Goal: Entertainment & Leisure: Consume media (video, audio)

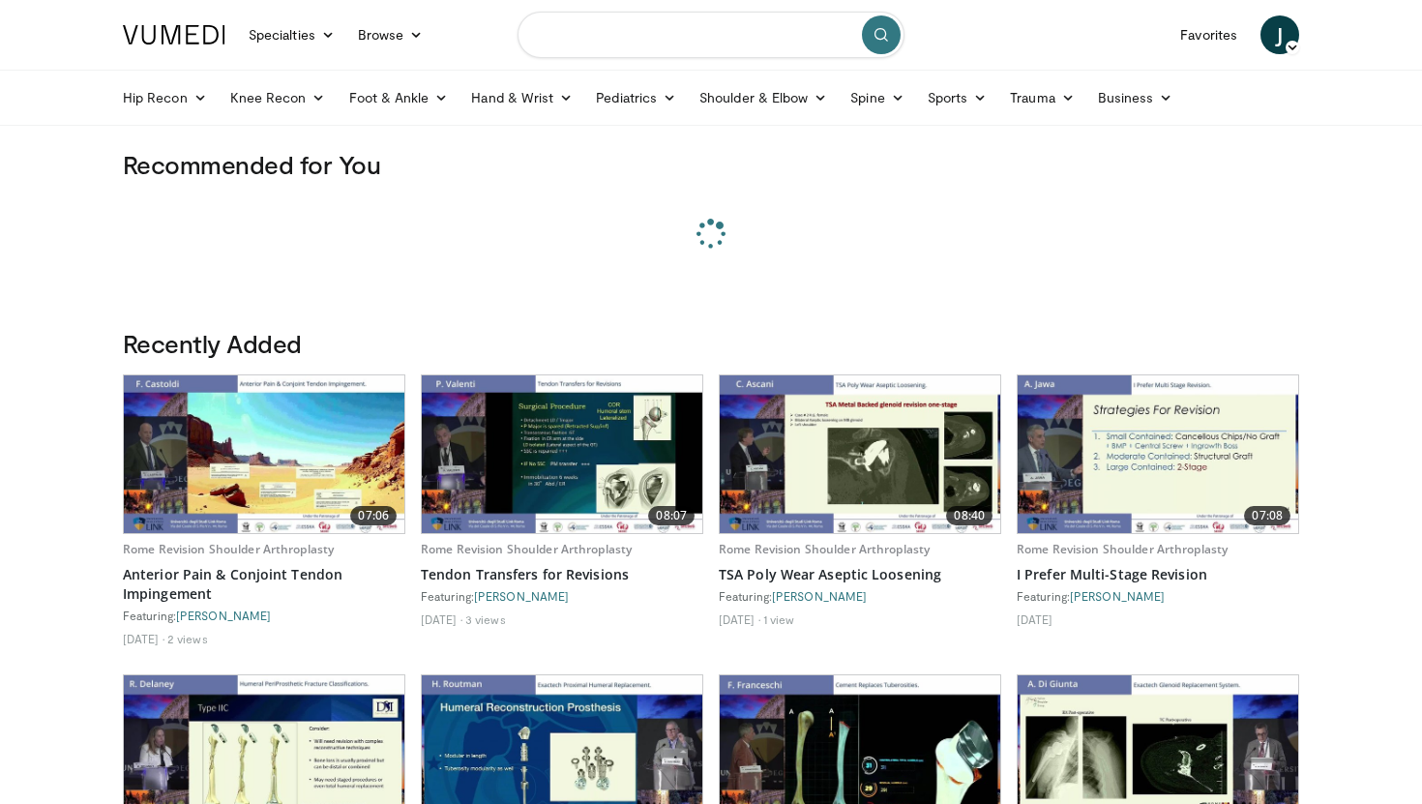
click at [670, 47] on input "Search topics, interventions" at bounding box center [710, 35] width 387 height 46
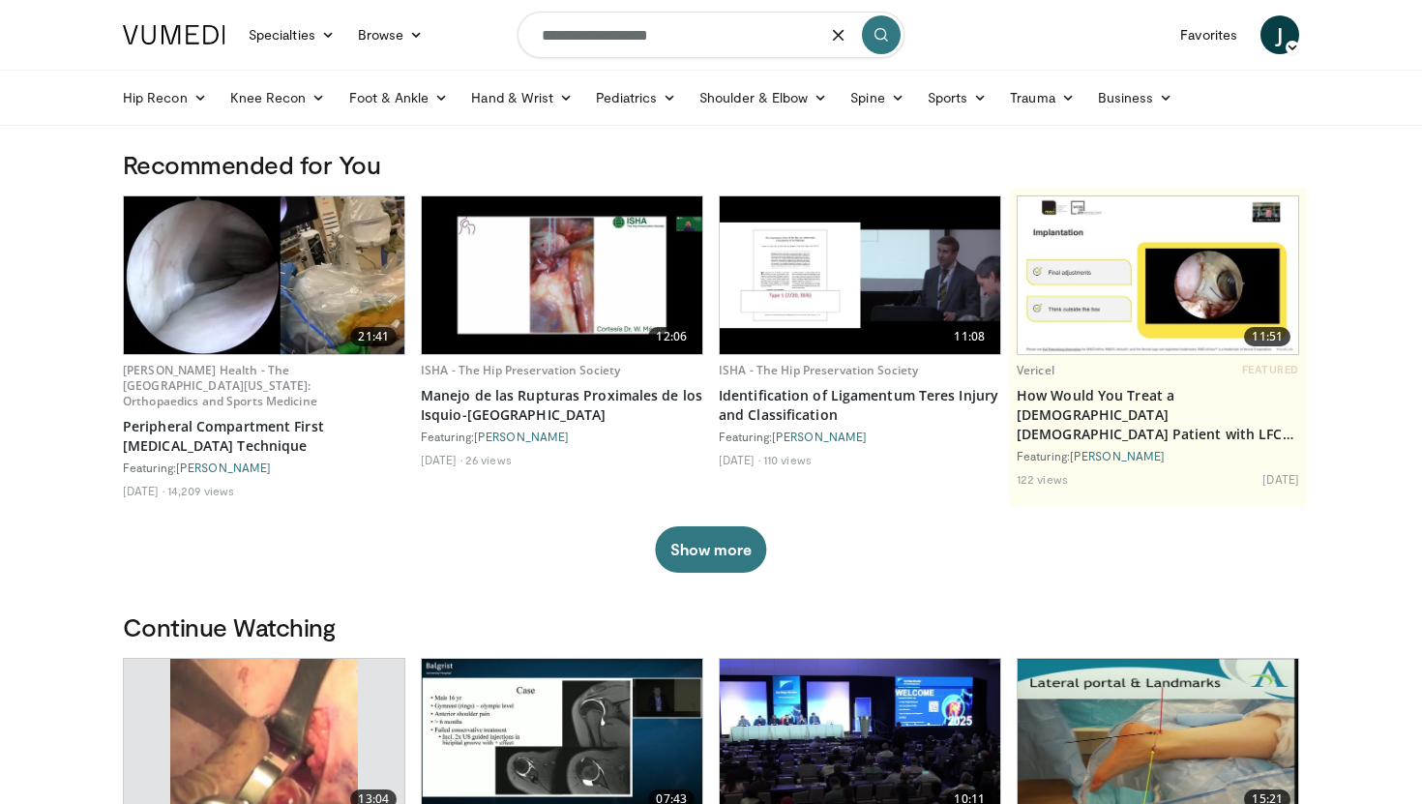
type input "**********"
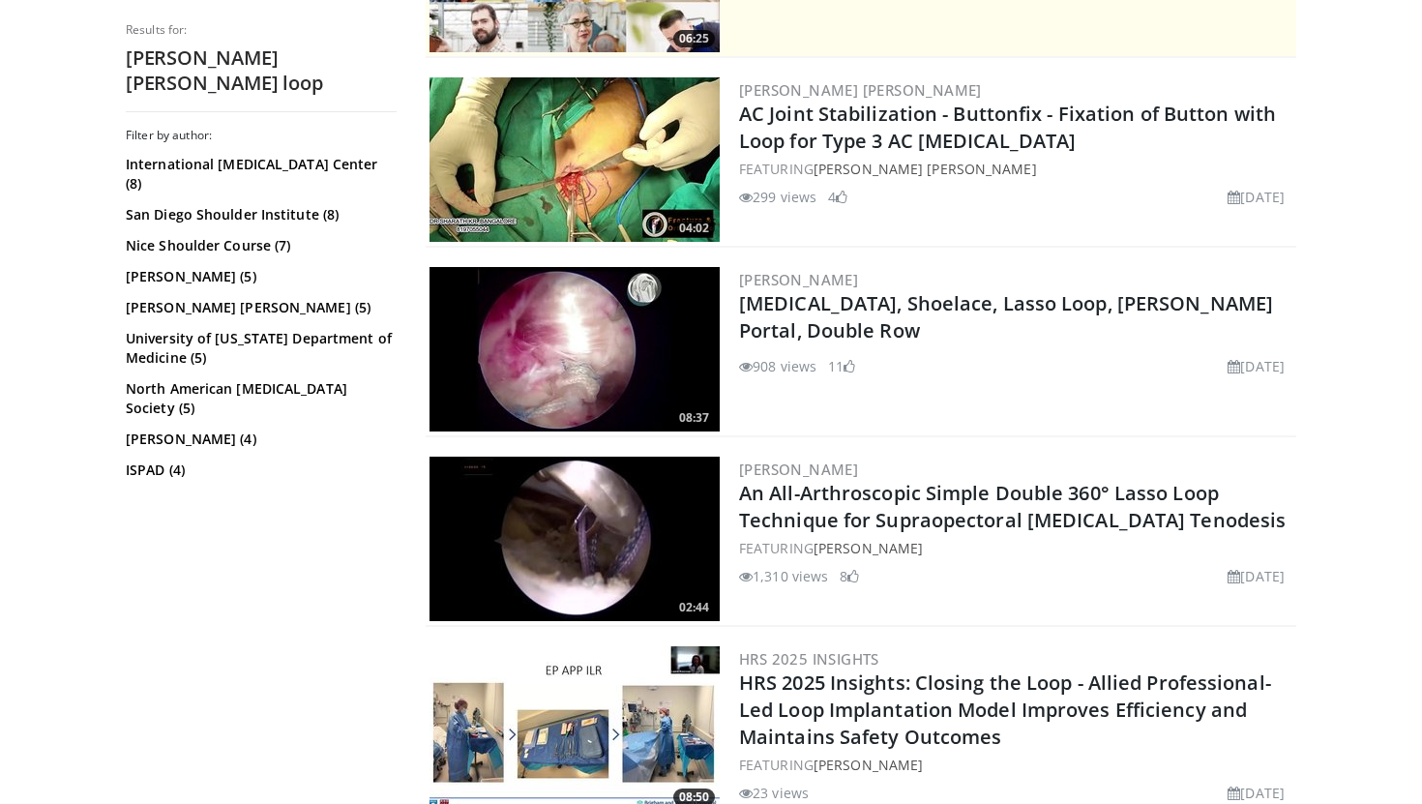
scroll to position [513, 0]
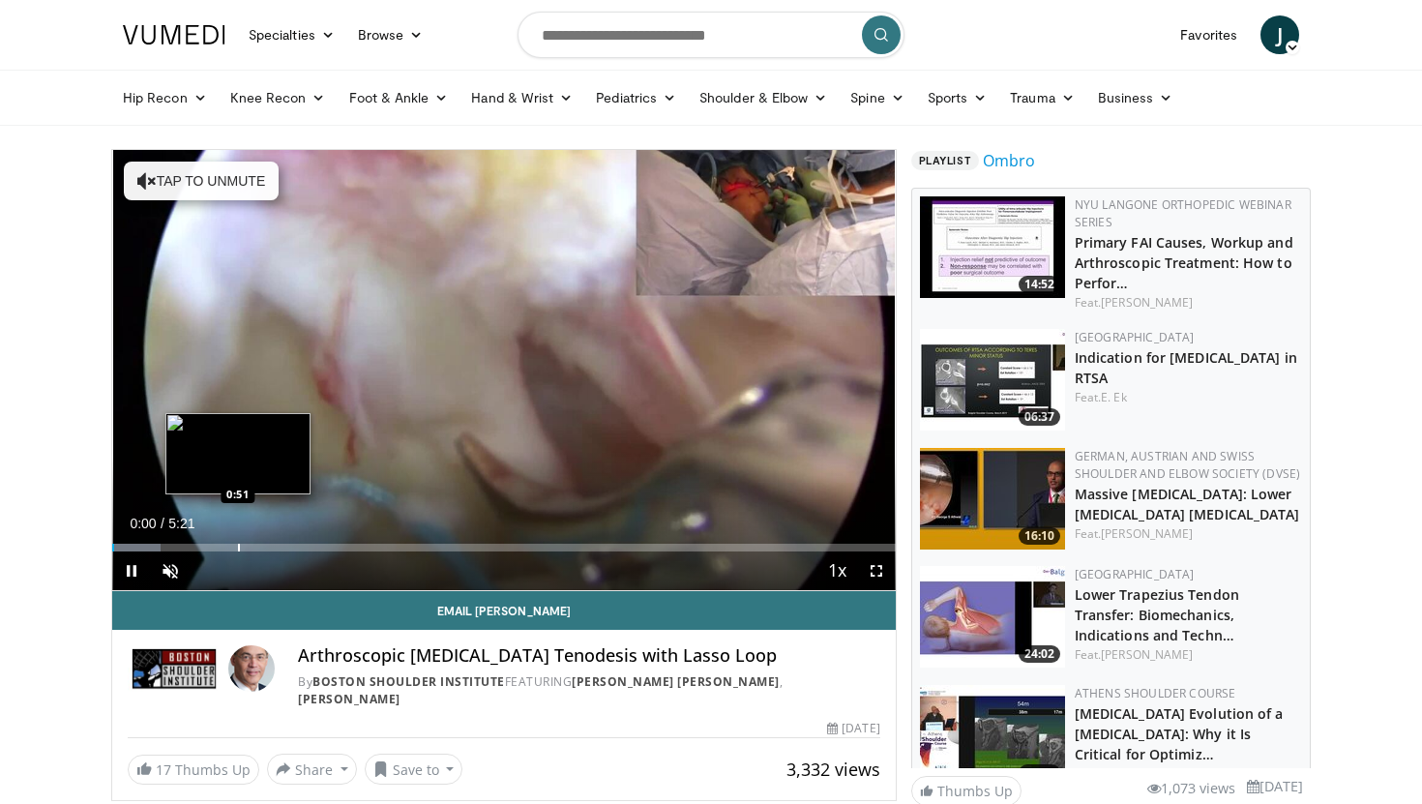
click at [238, 544] on div "Progress Bar" at bounding box center [239, 547] width 2 height 8
click at [258, 547] on div "Progress Bar" at bounding box center [259, 547] width 2 height 8
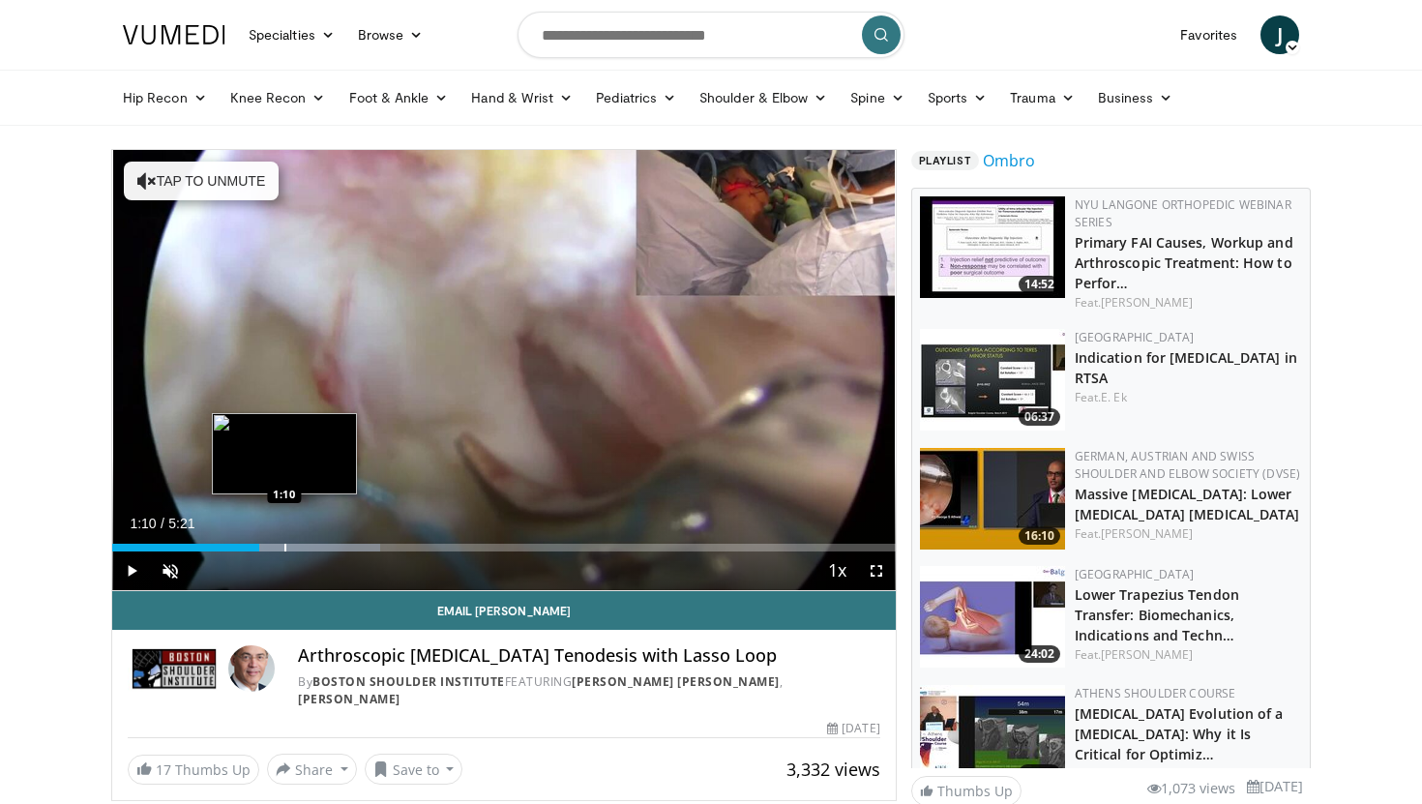
click at [284, 546] on div "Progress Bar" at bounding box center [285, 547] width 2 height 8
click at [287, 546] on div "Progress Bar" at bounding box center [286, 547] width 2 height 8
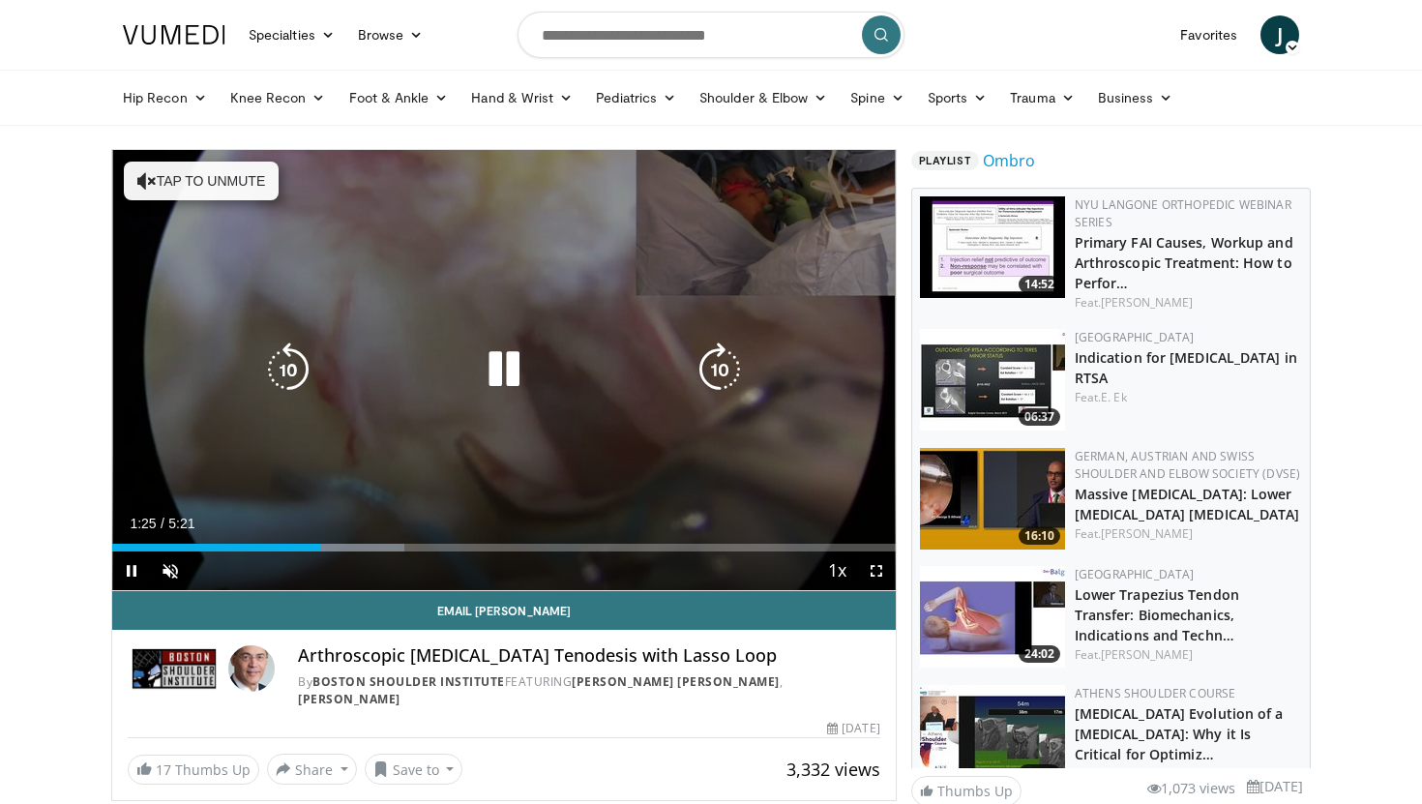
click at [346, 546] on div "10 seconds Tap to unmute" at bounding box center [503, 370] width 783 height 440
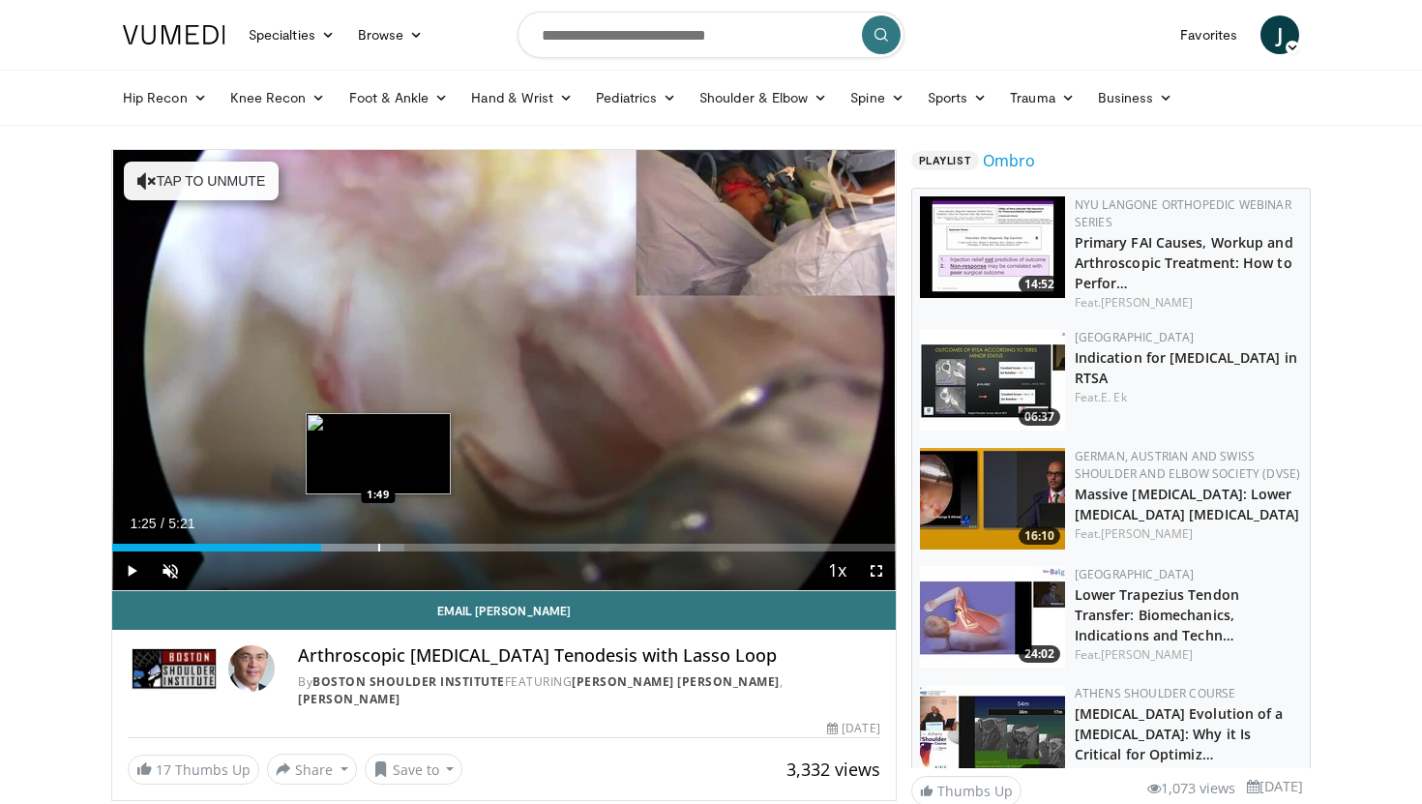
click at [378, 546] on div "Progress Bar" at bounding box center [379, 547] width 2 height 8
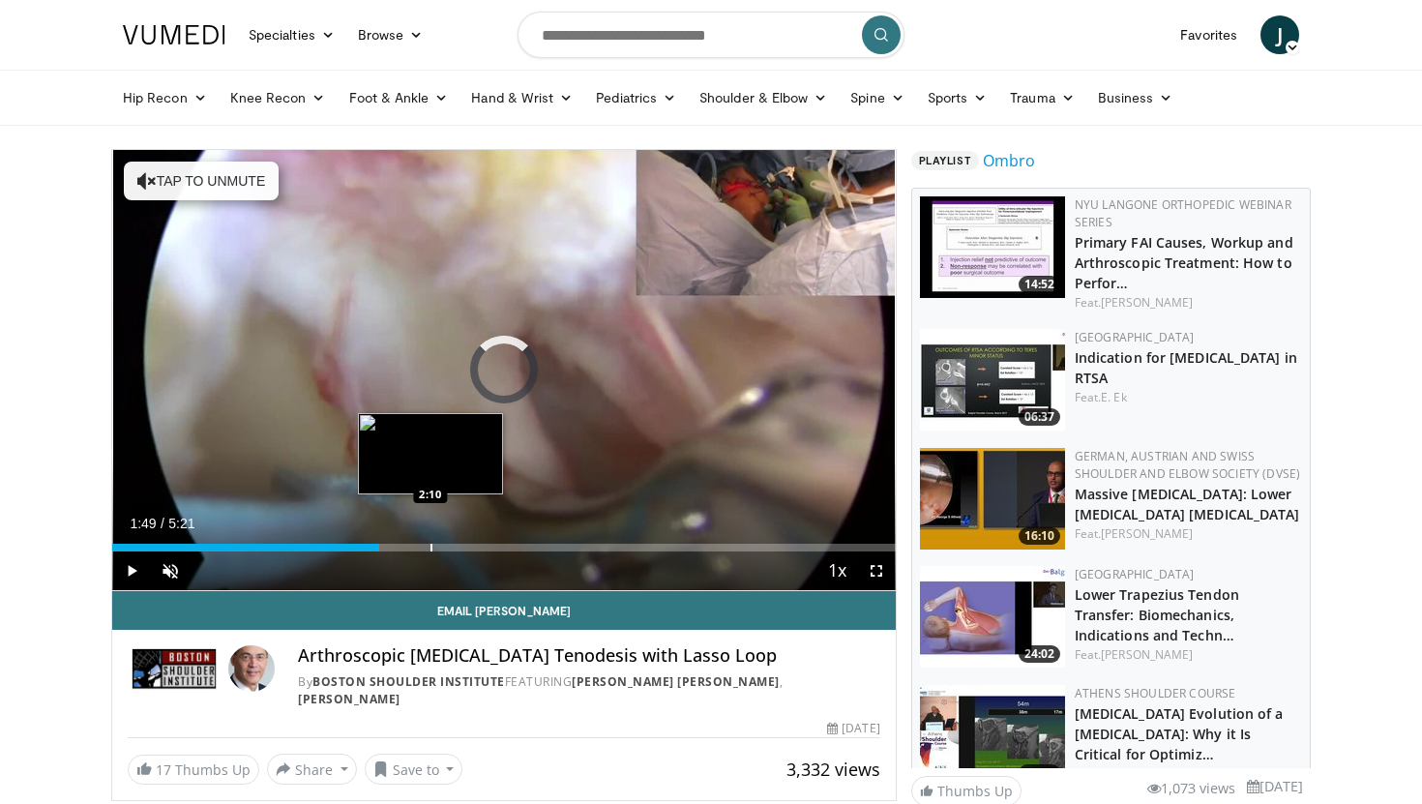
click at [430, 541] on div "Loaded : 0.00% 2:10 2:10" at bounding box center [503, 542] width 783 height 18
click at [461, 543] on div "Progress Bar" at bounding box center [460, 547] width 2 height 8
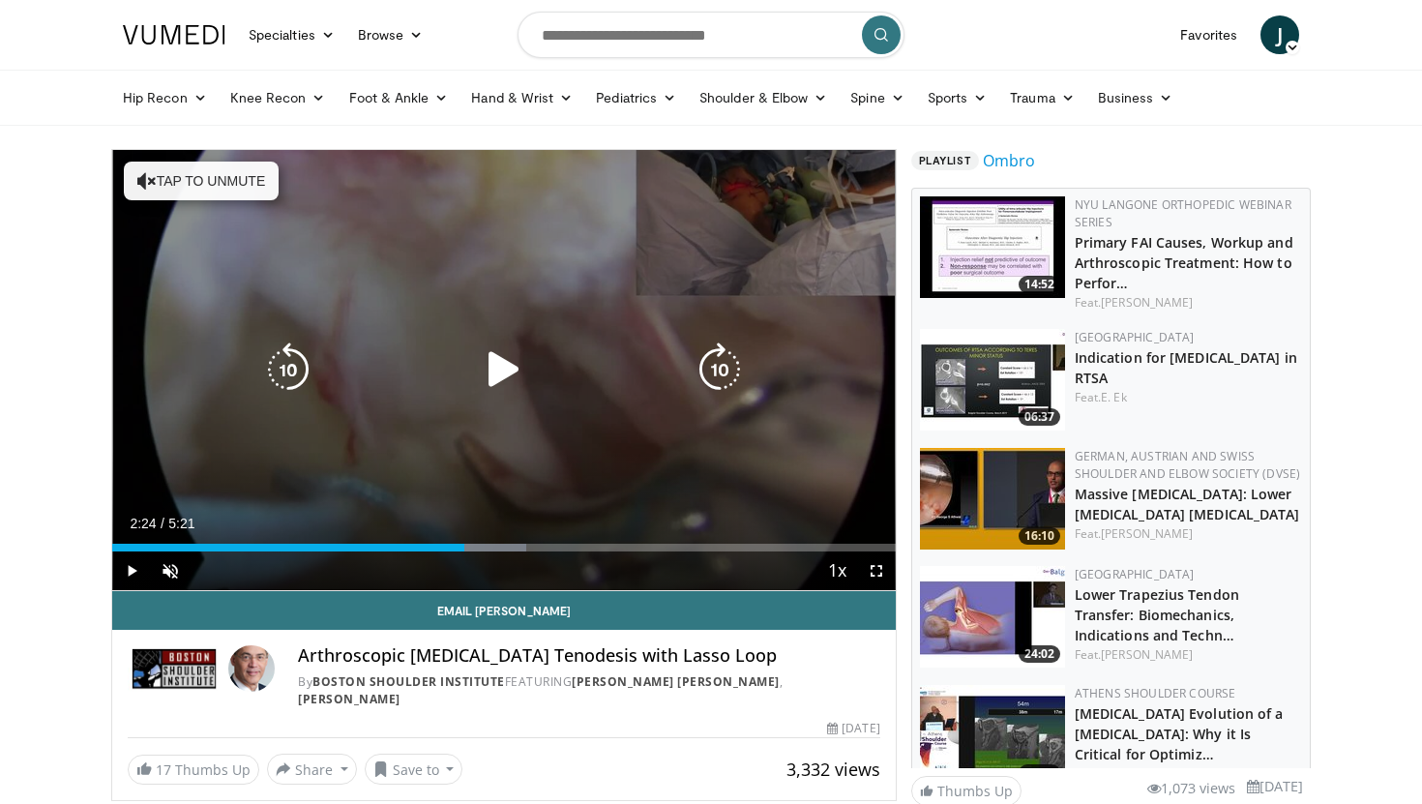
click at [645, 413] on div "10 seconds Tap to unmute" at bounding box center [503, 370] width 783 height 440
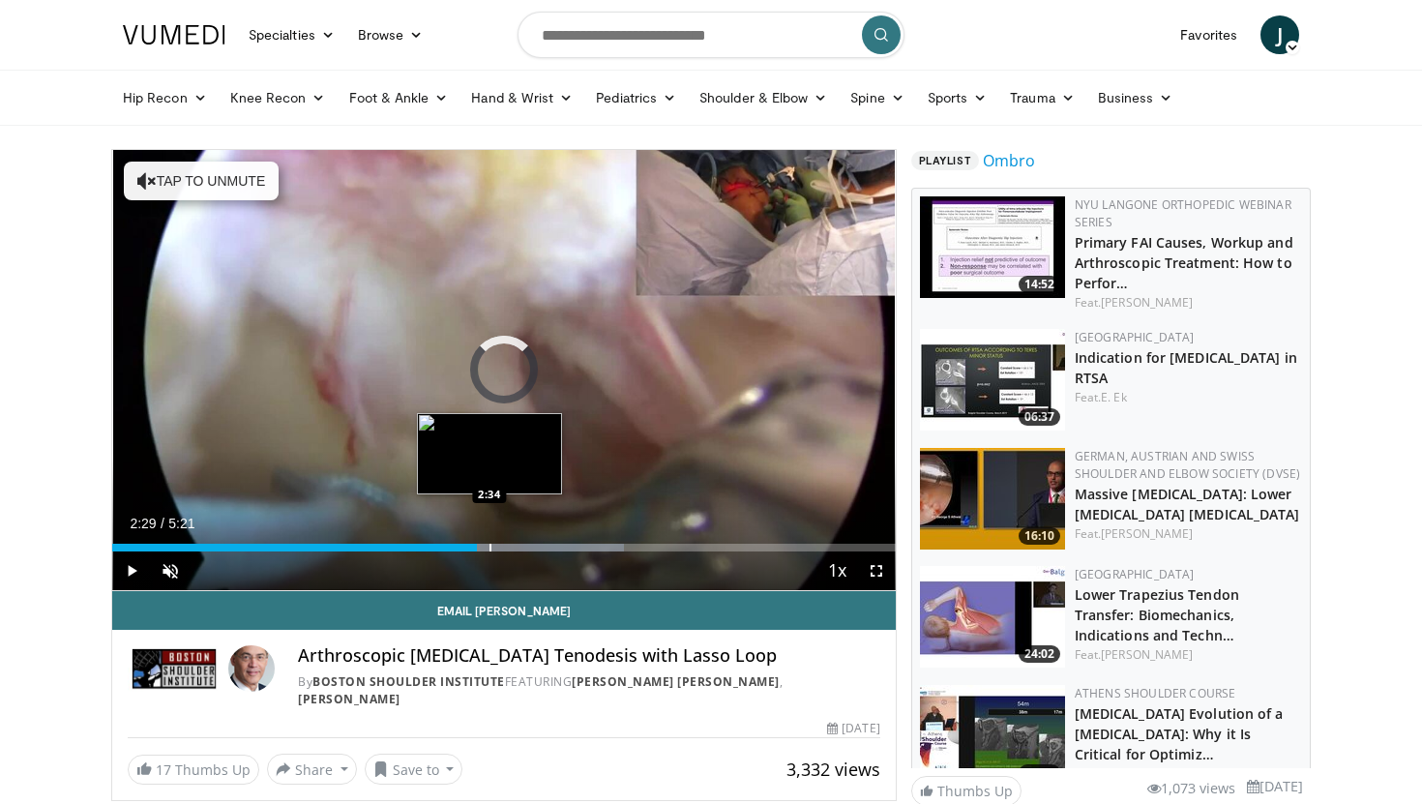
click at [489, 548] on div "Progress Bar" at bounding box center [490, 547] width 2 height 8
click at [513, 548] on div "Progress Bar" at bounding box center [514, 547] width 2 height 8
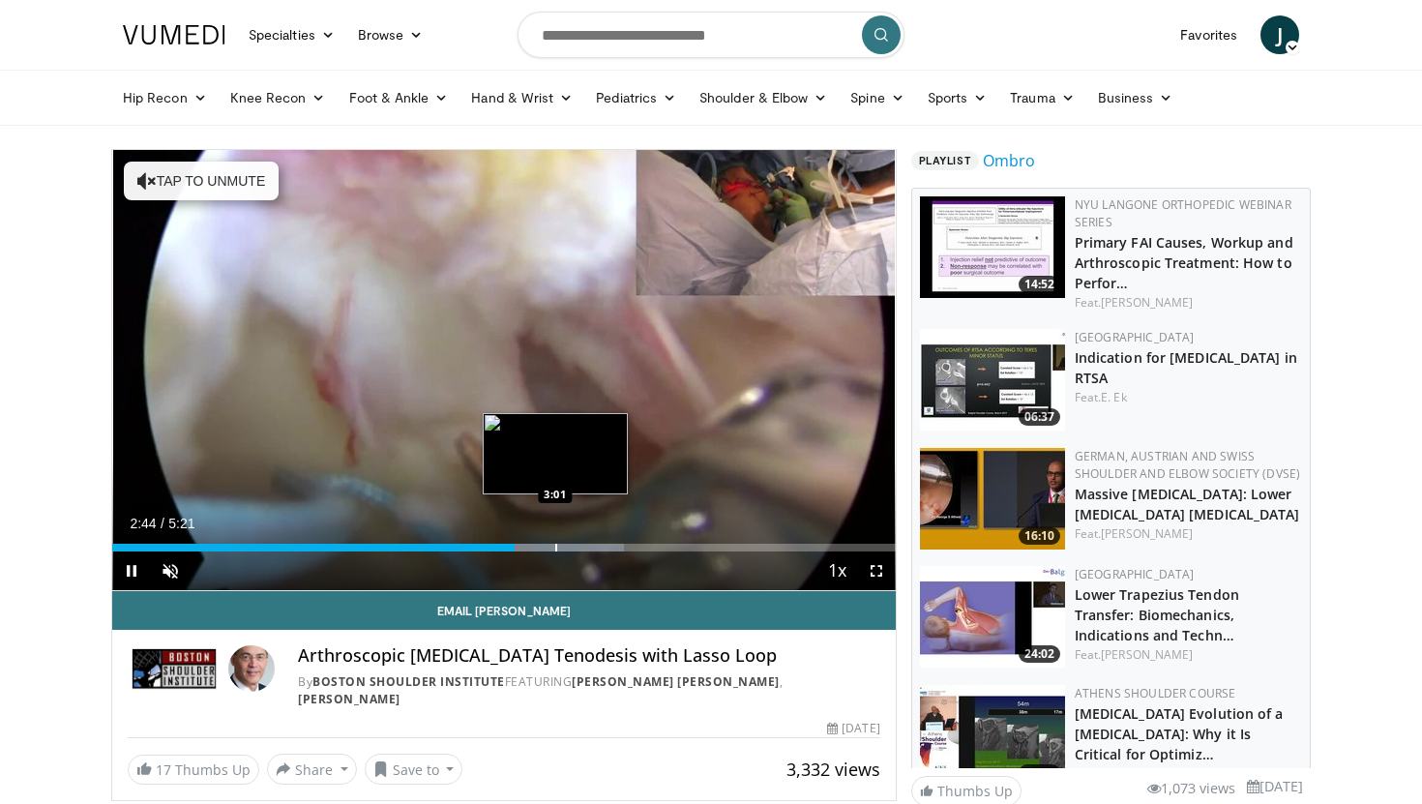
click at [555, 548] on div "Progress Bar" at bounding box center [556, 547] width 2 height 8
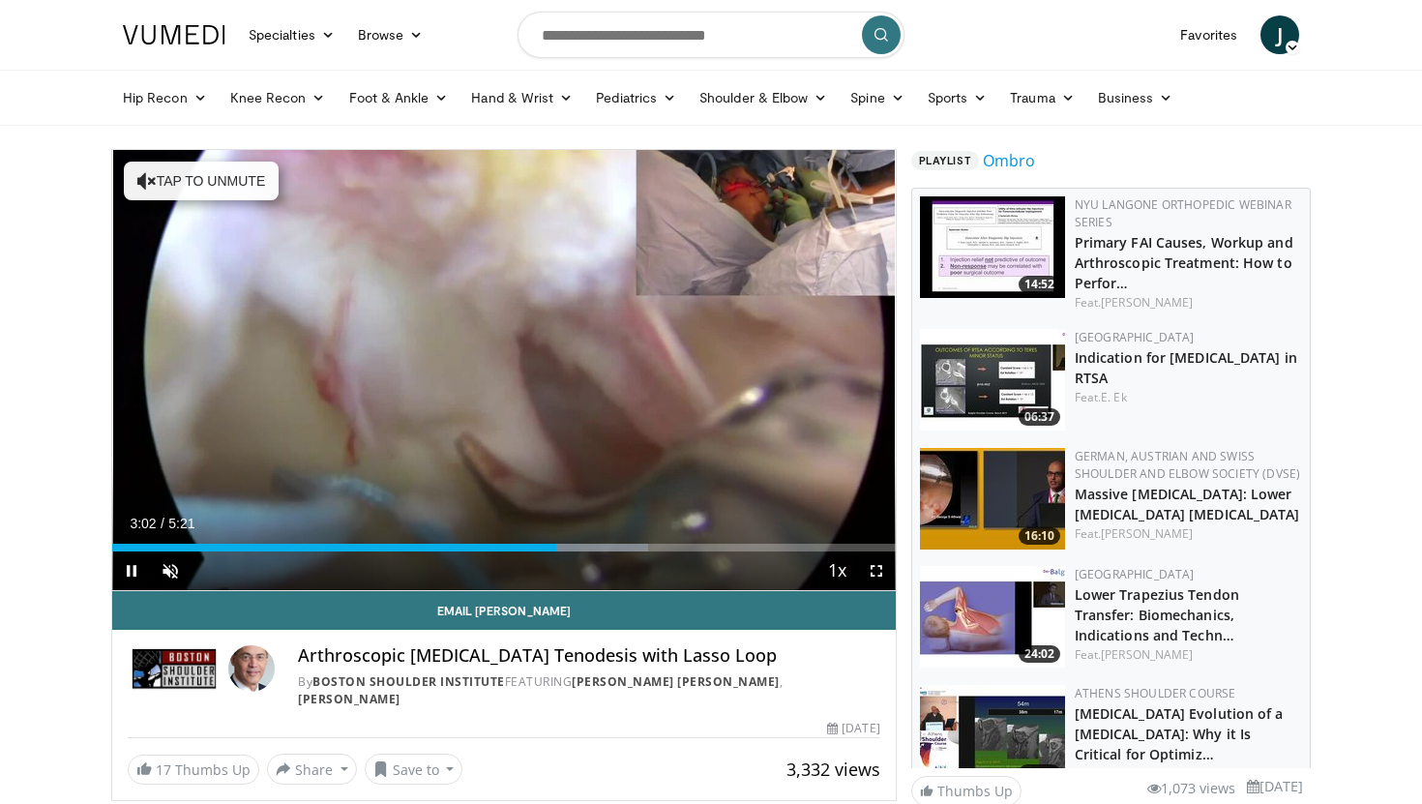
click at [596, 557] on div "Current Time 3:02 / Duration 5:21 Pause Skip Backward Skip Forward Unmute 4% Lo…" at bounding box center [503, 570] width 783 height 39
click at [626, 561] on div "Current Time 3:02 / Duration 5:21 Pause Skip Backward Skip Forward Unmute 4% Lo…" at bounding box center [503, 570] width 783 height 39
click at [591, 551] on div "Current Time 3:03 / Duration 5:21 Pause Skip Backward Skip Forward Unmute 4% Lo…" at bounding box center [503, 570] width 783 height 39
click at [626, 546] on div "Progress Bar" at bounding box center [627, 547] width 2 height 8
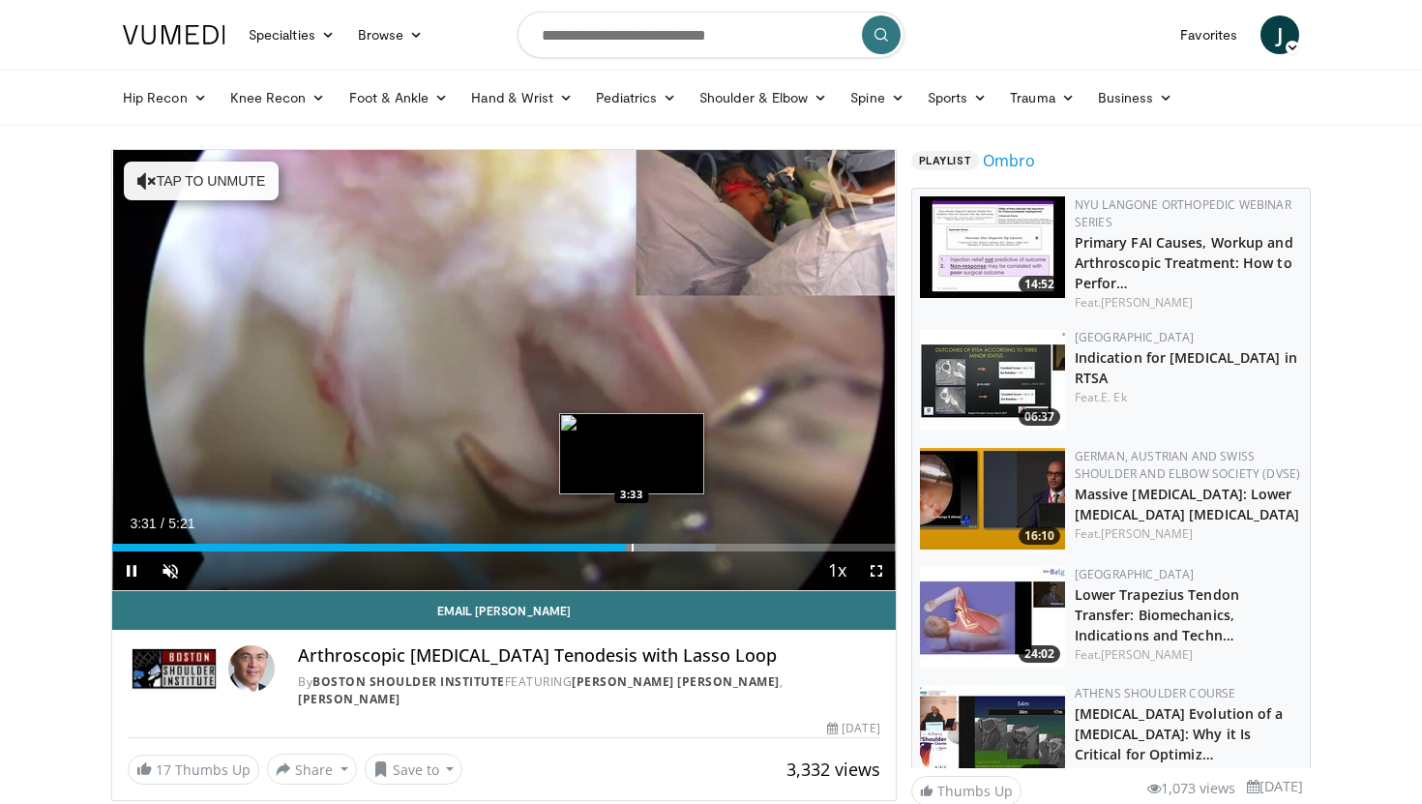
click at [633, 546] on div "Progress Bar" at bounding box center [632, 547] width 2 height 8
click at [671, 546] on div "Progress Bar" at bounding box center [670, 547] width 2 height 8
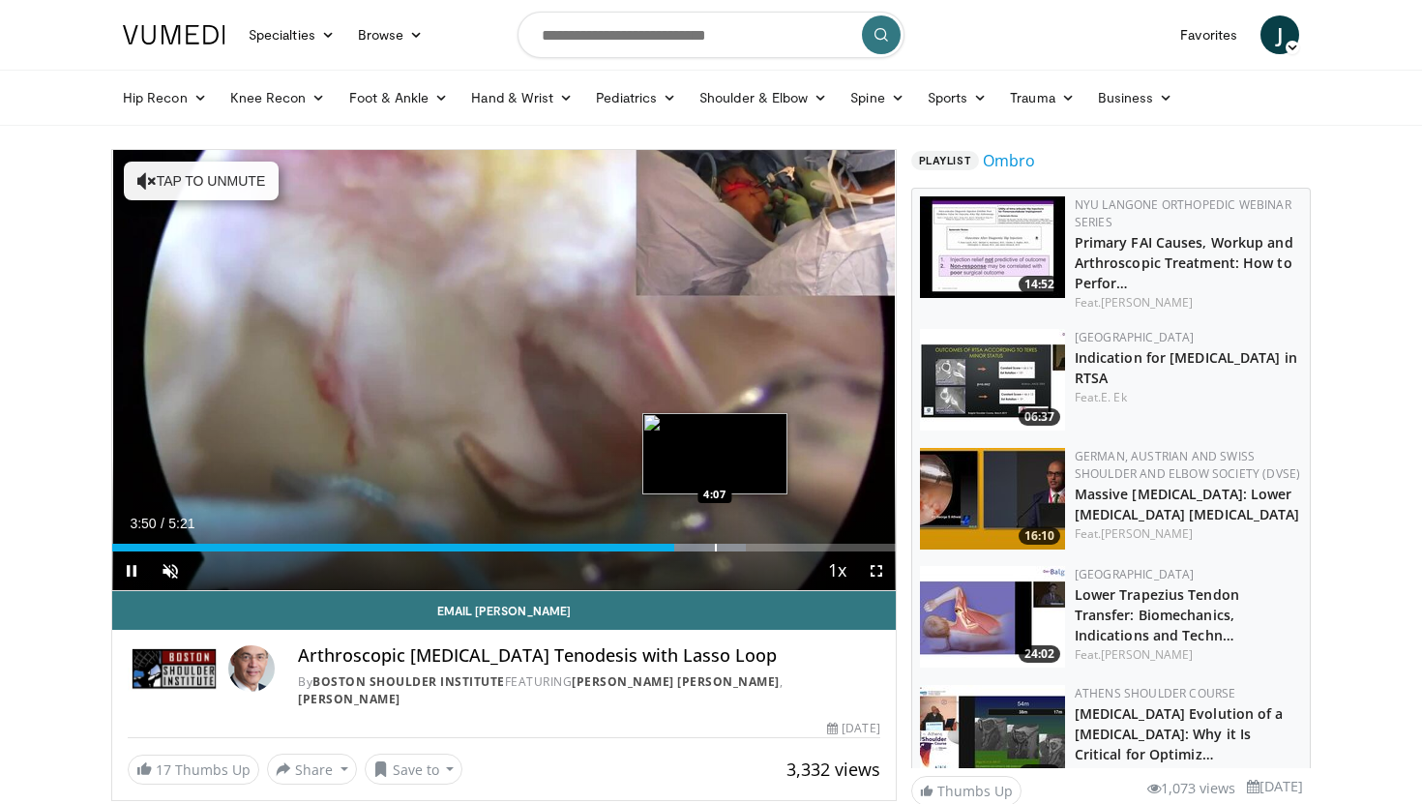
click at [715, 546] on div "Progress Bar" at bounding box center [716, 547] width 2 height 8
click at [735, 546] on div "Progress Bar" at bounding box center [736, 547] width 2 height 8
click at [756, 546] on div "Progress Bar" at bounding box center [757, 547] width 2 height 8
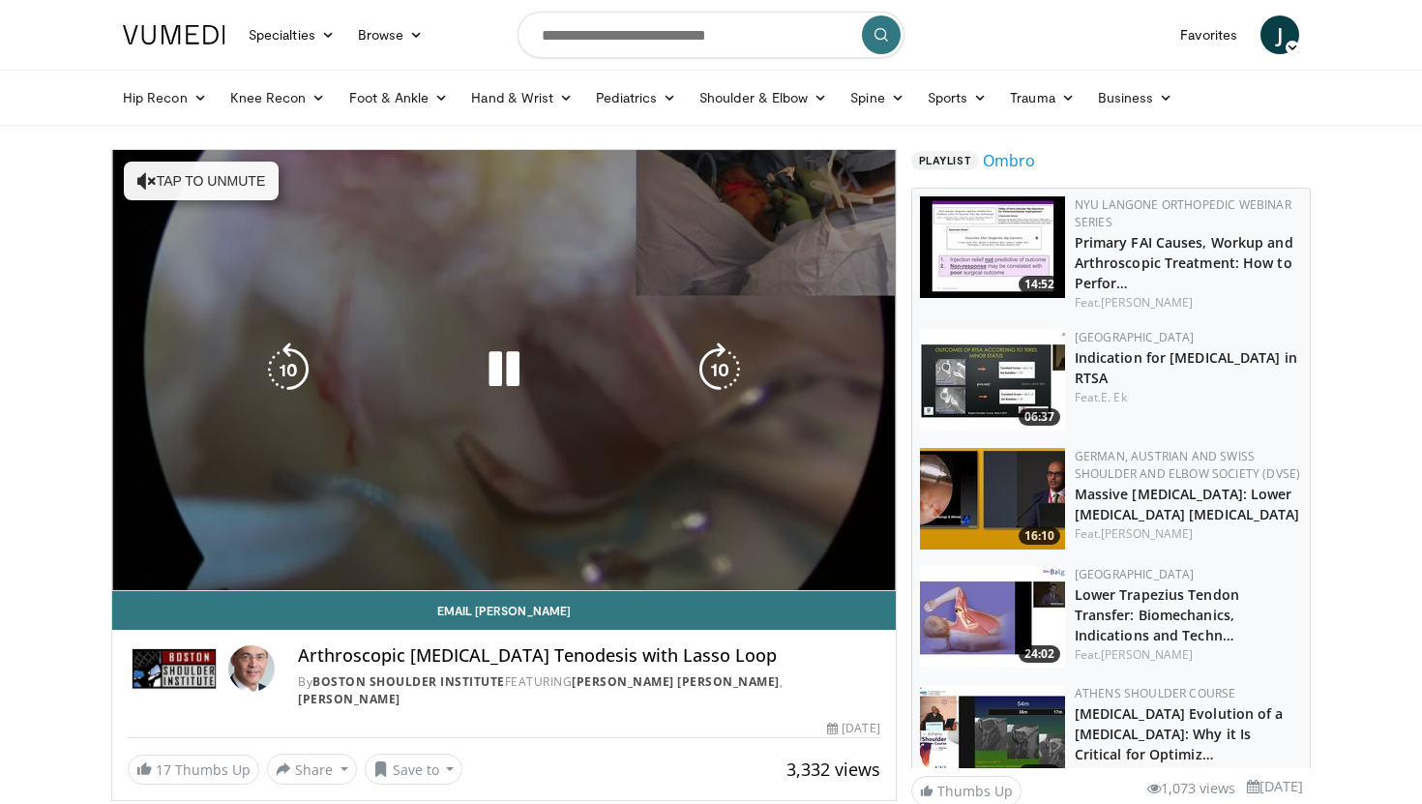
click at [787, 546] on video-js "**********" at bounding box center [503, 370] width 783 height 441
click at [808, 546] on video-js "**********" at bounding box center [503, 370] width 783 height 441
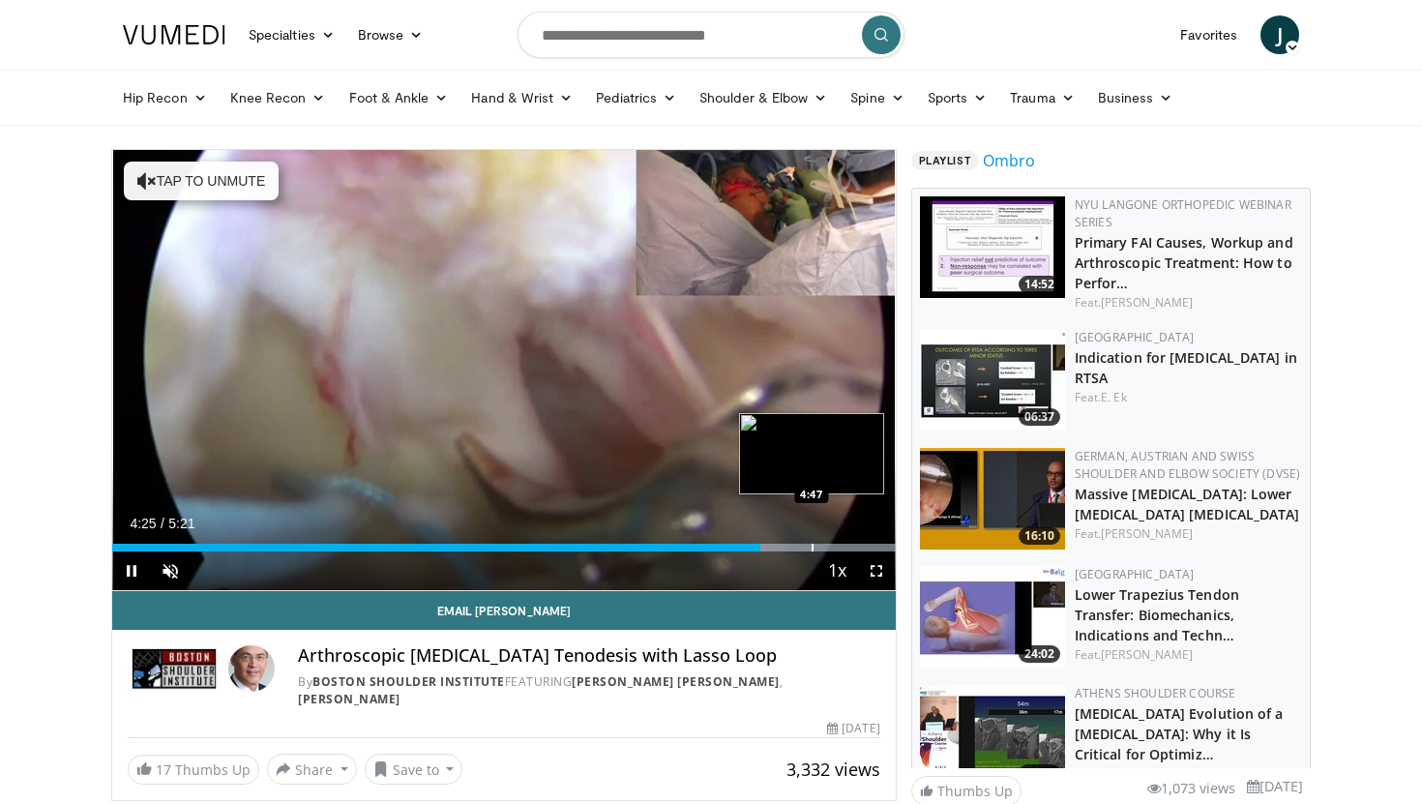
click at [811, 545] on div "Progress Bar" at bounding box center [812, 547] width 2 height 8
click at [844, 544] on div "Progress Bar" at bounding box center [845, 547] width 2 height 8
click at [863, 544] on div "Progress Bar" at bounding box center [864, 547] width 2 height 8
